Goal: Transaction & Acquisition: Download file/media

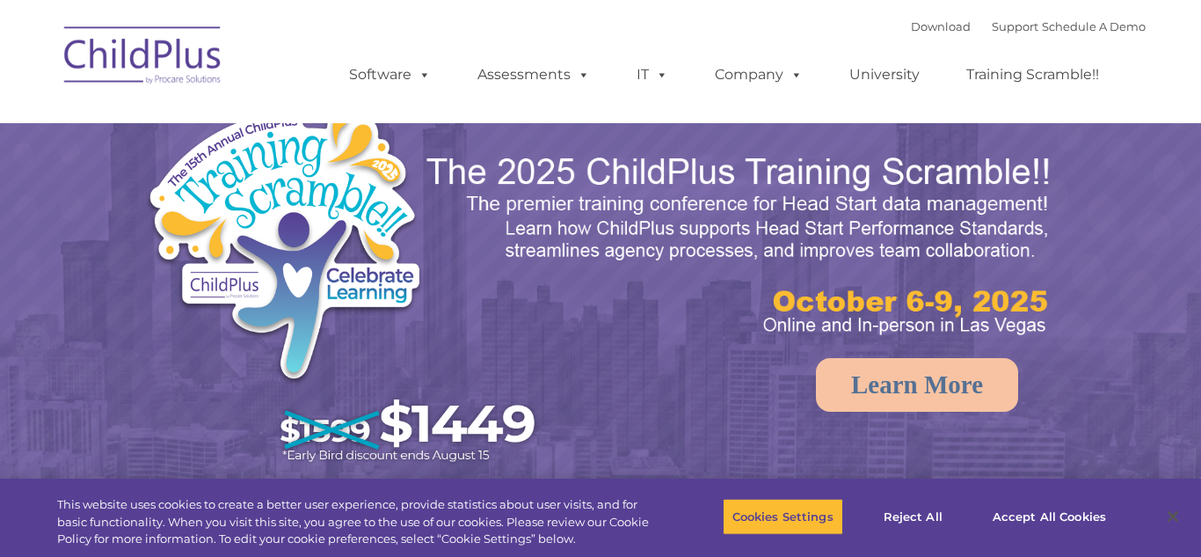
select select "MEDIUM"
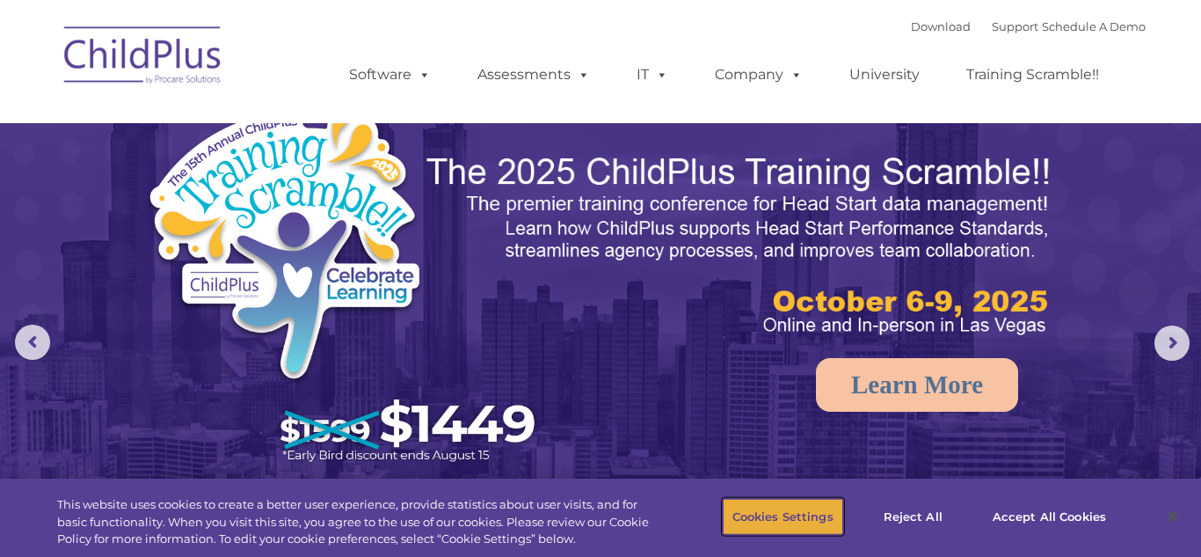
click at [802, 526] on button "Cookies Settings" at bounding box center [783, 516] width 120 height 37
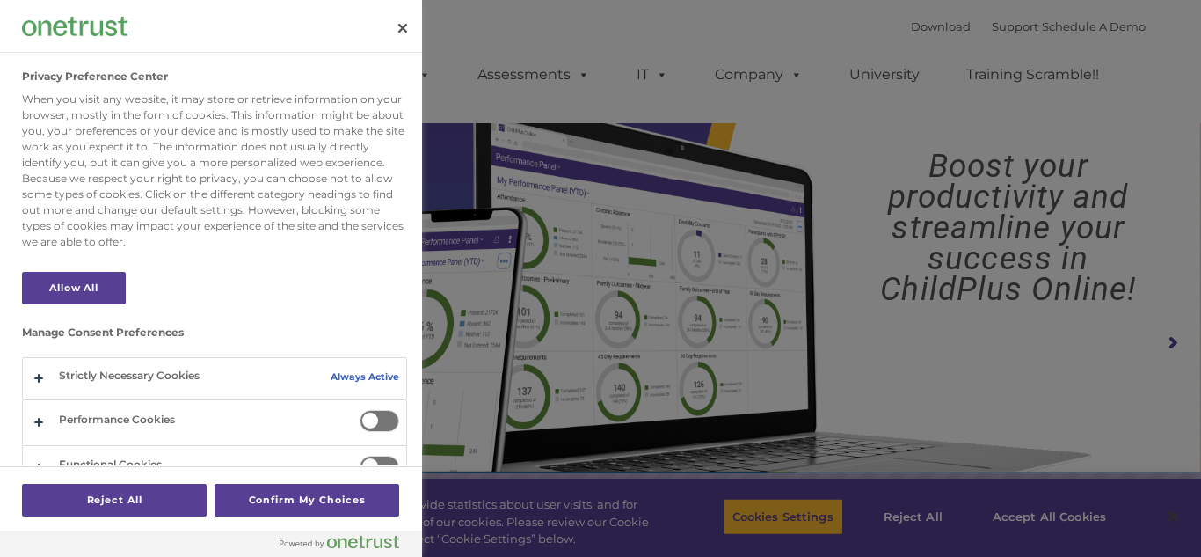
click at [1058, 529] on div at bounding box center [600, 278] width 1201 height 557
click at [402, 31] on button "Close" at bounding box center [402, 28] width 39 height 39
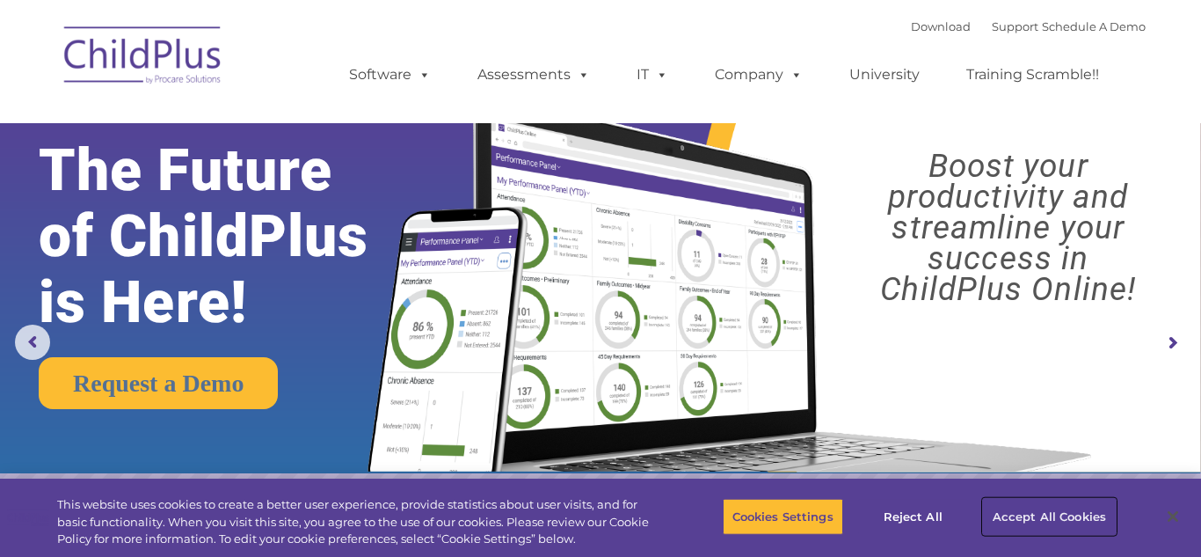
click at [1008, 520] on button "Accept All Cookies" at bounding box center [1049, 516] width 133 height 37
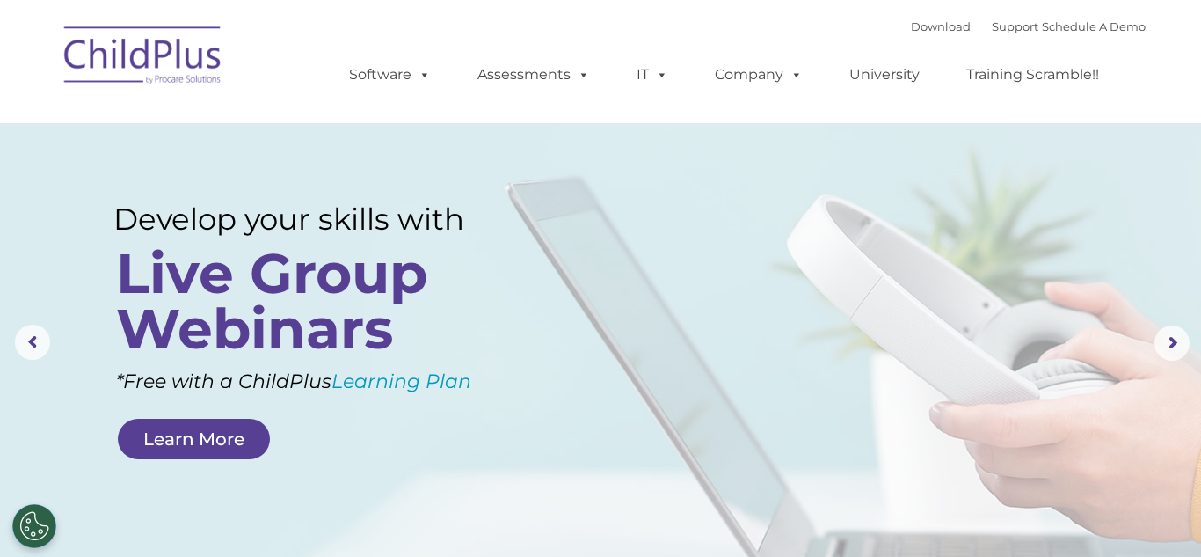
click at [1173, 364] on rs-layer at bounding box center [600, 343] width 1201 height 686
click at [1175, 356] on rs-arrow at bounding box center [1171, 342] width 35 height 35
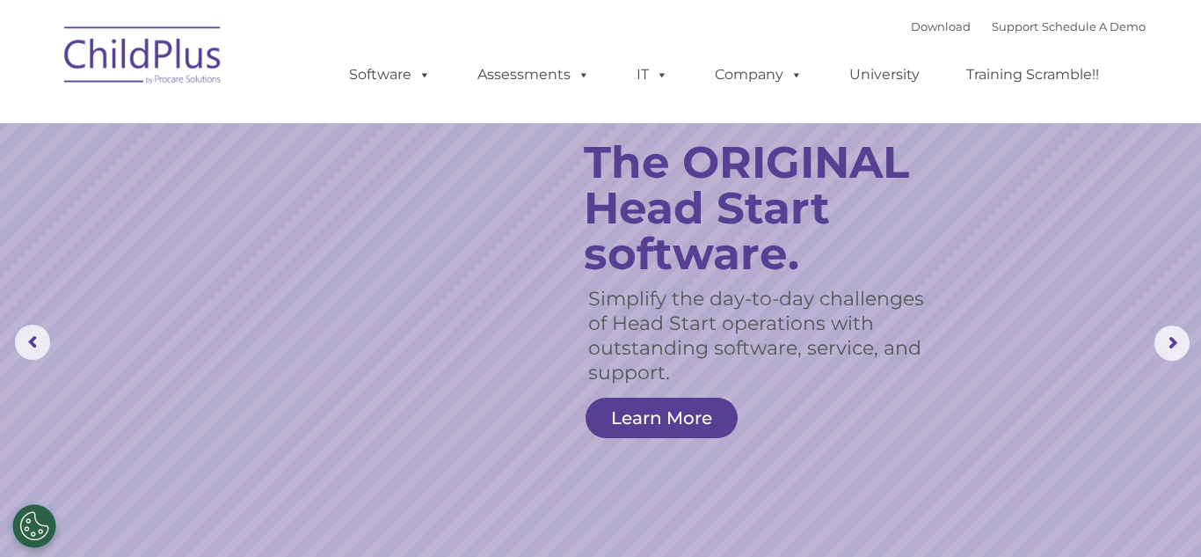
click at [684, 0] on nav "Download Support | Schedule A Demo  MENU MENU Software ChildPlus: The original…" at bounding box center [600, 61] width 1201 height 123
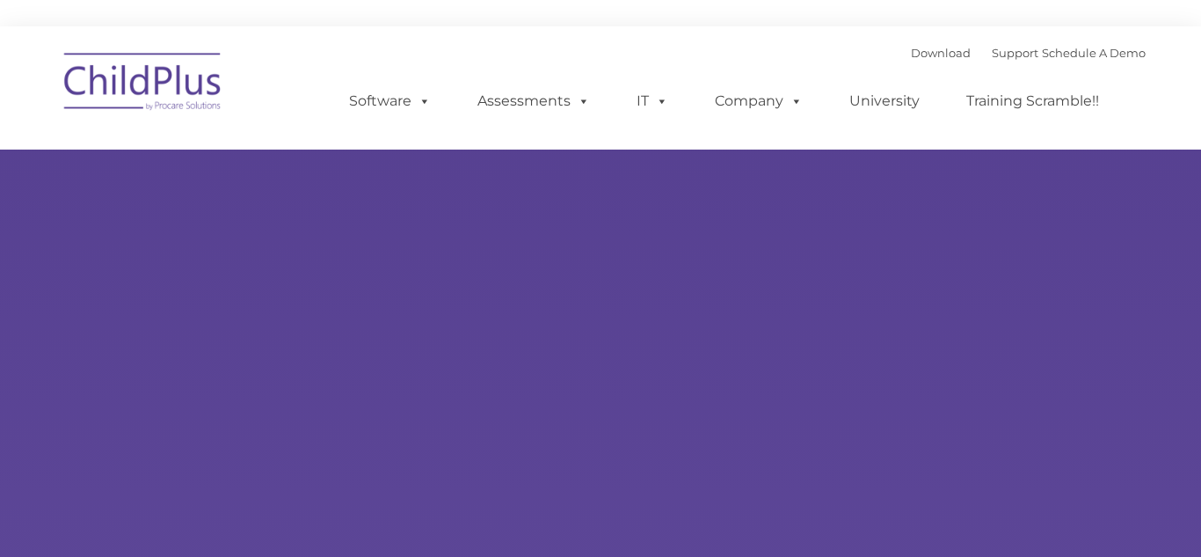
type input ""
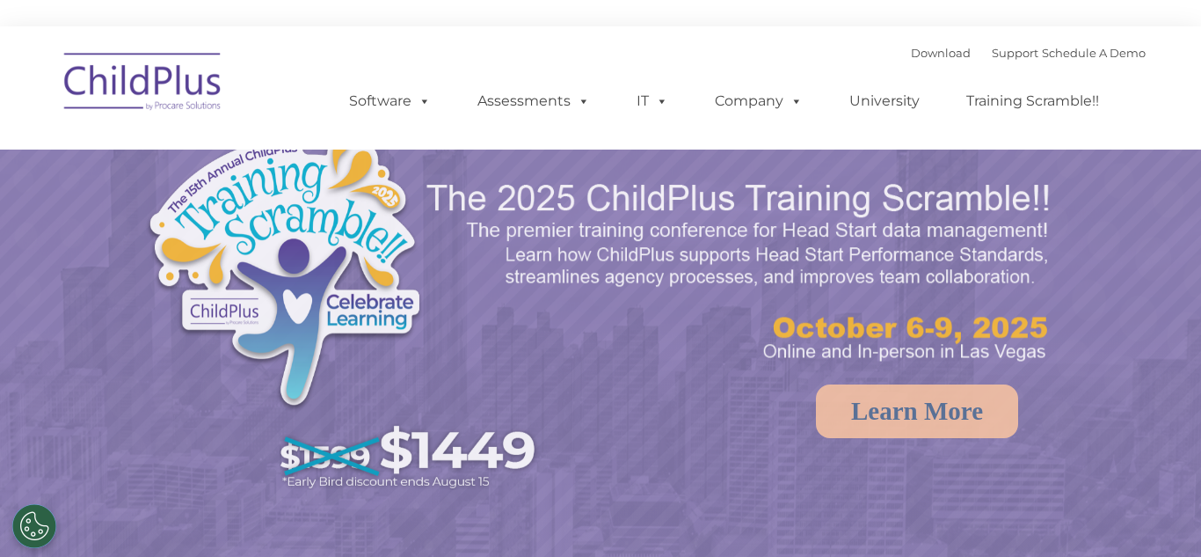
select select "MEDIUM"
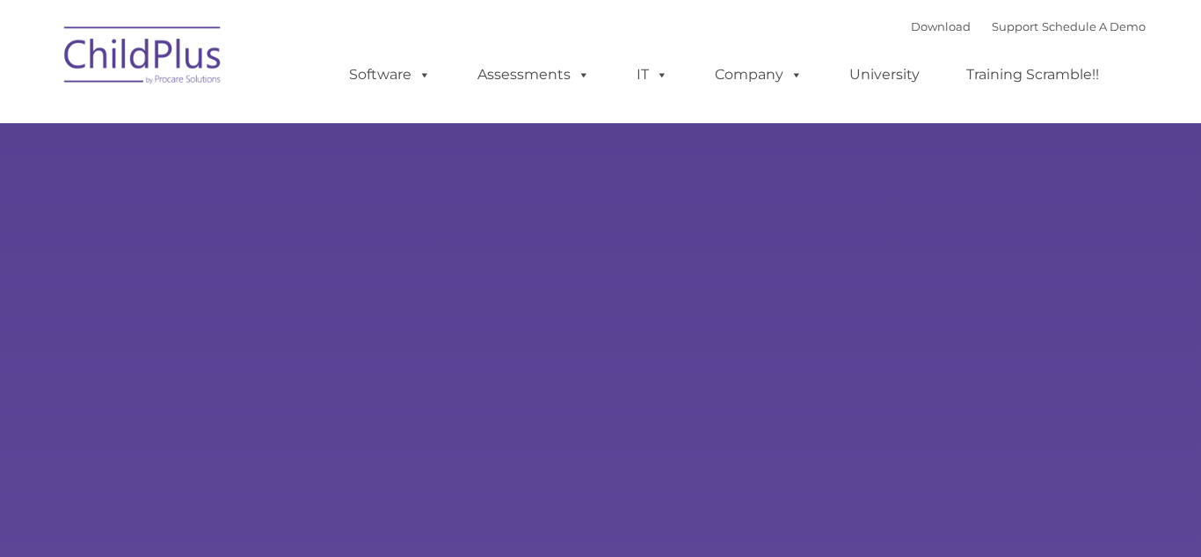
type input ""
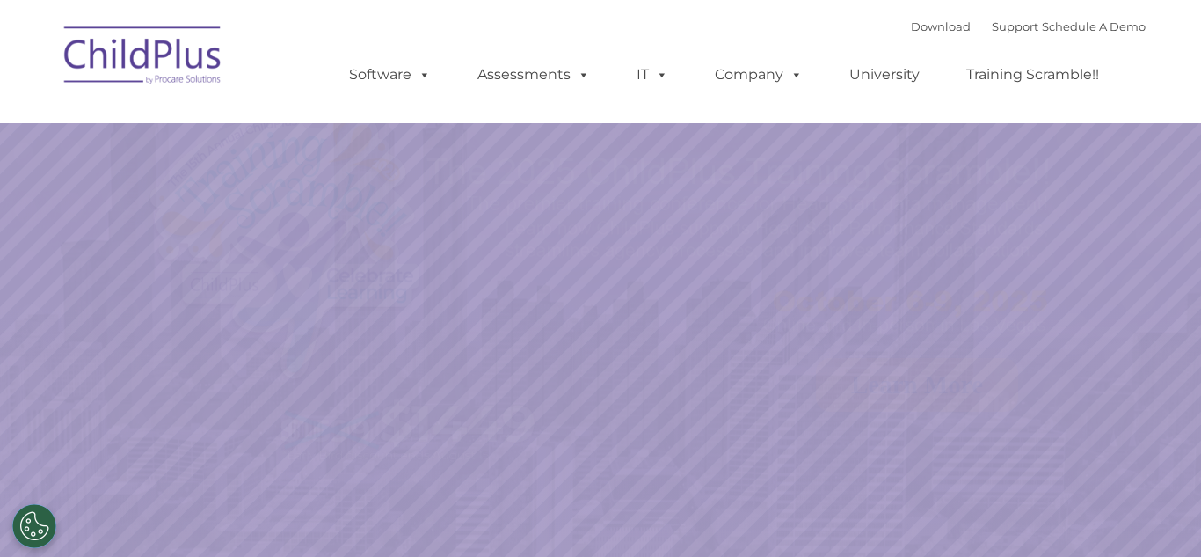
select select "MEDIUM"
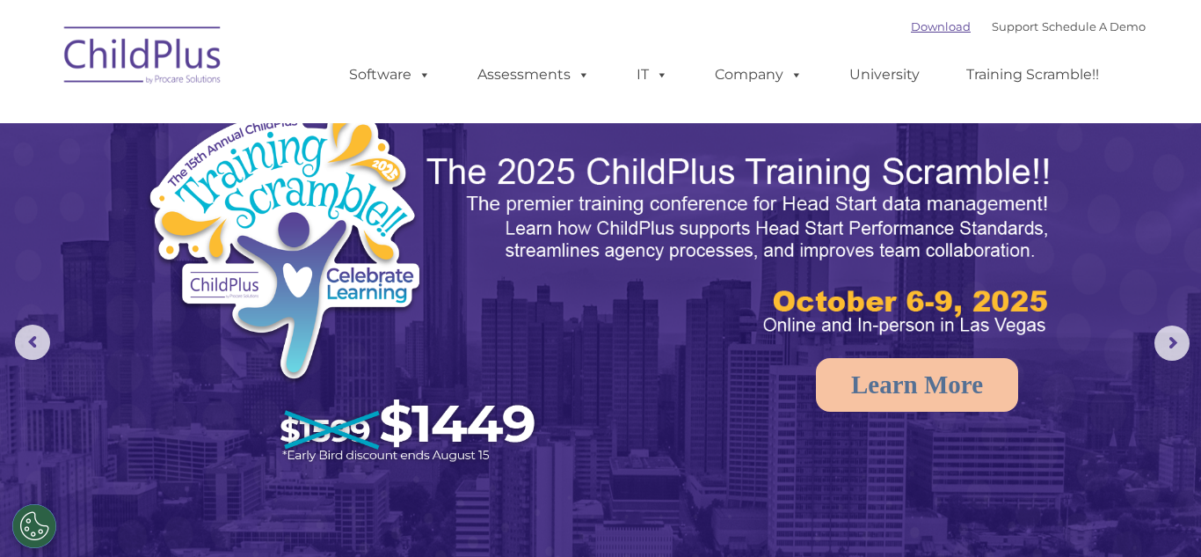
click at [926, 27] on link "Download" at bounding box center [941, 26] width 60 height 14
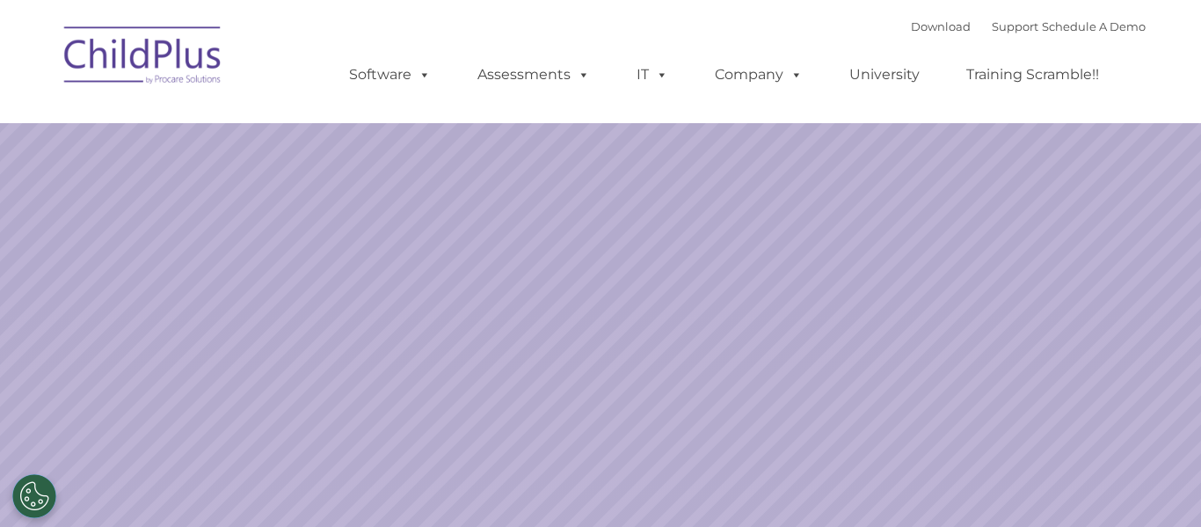
select select "MEDIUM"
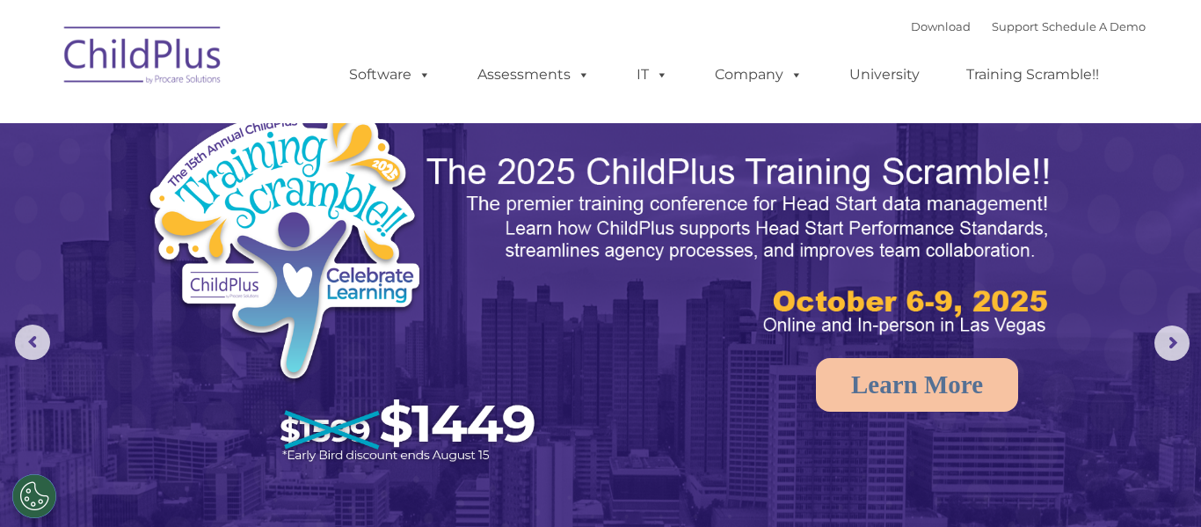
click at [1186, 14] on nav "Download Support | Schedule A Demo  MENU MENU Software ChildPlus: The original…" at bounding box center [600, 61] width 1201 height 123
